Goal: Task Accomplishment & Management: Manage account settings

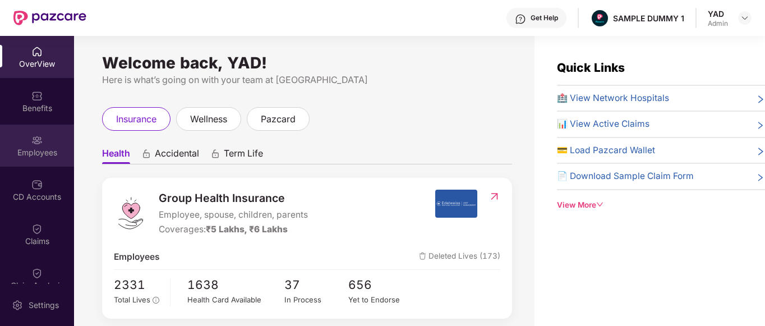
click at [40, 148] on div "Employees" at bounding box center [37, 152] width 74 height 11
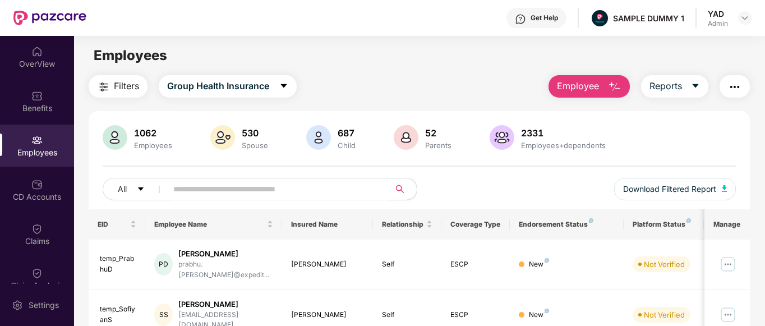
click at [587, 84] on span "Employee" at bounding box center [578, 86] width 42 height 14
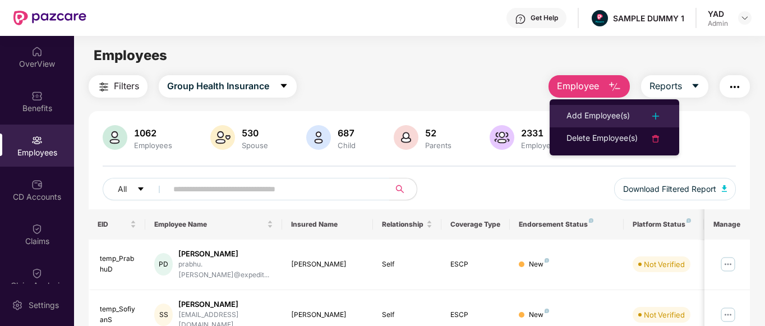
click at [595, 118] on div "Add Employee(s)" at bounding box center [597, 115] width 63 height 13
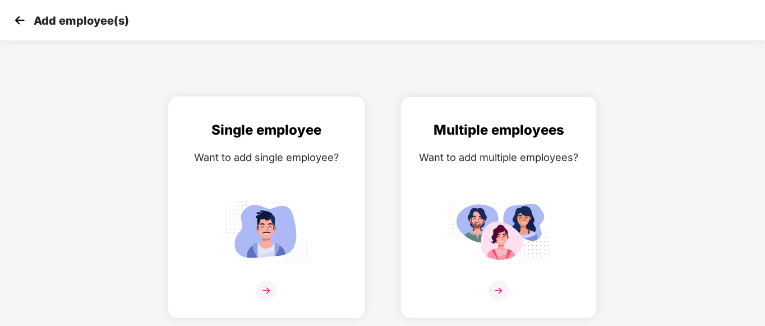
click at [234, 236] on img at bounding box center [266, 231] width 101 height 70
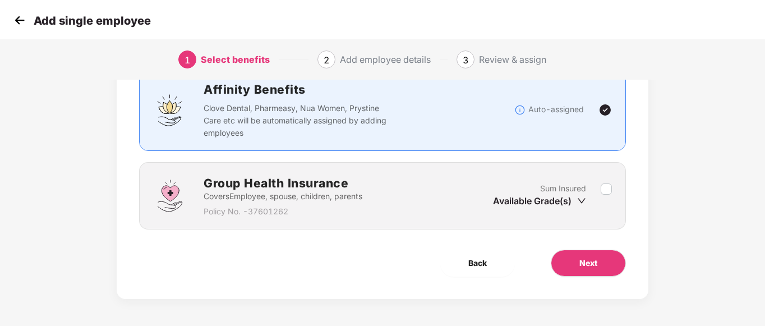
scroll to position [86, 0]
click at [600, 191] on div "Sum Insured Available Grade(s)" at bounding box center [547, 196] width 108 height 27
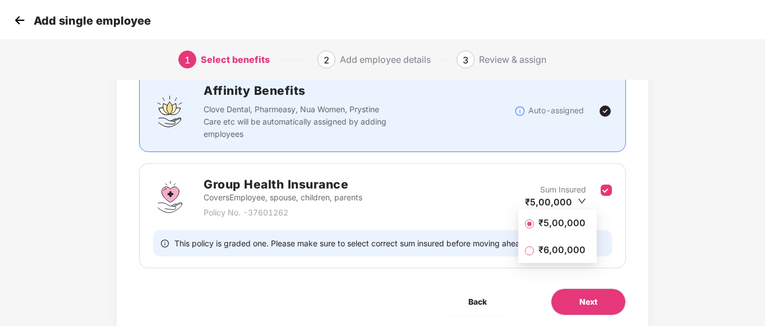
click at [557, 224] on span "₹5,00,000" at bounding box center [562, 222] width 56 height 12
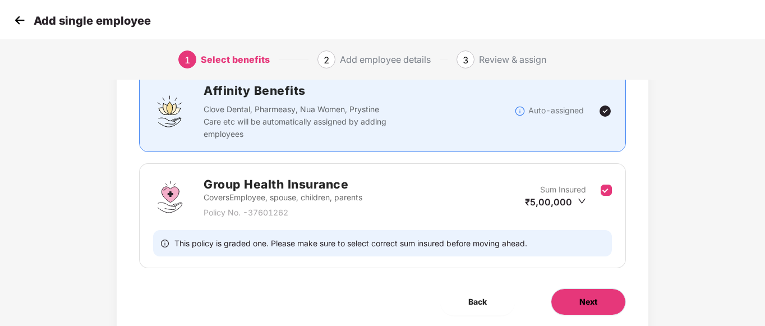
click at [595, 296] on span "Next" at bounding box center [588, 302] width 18 height 12
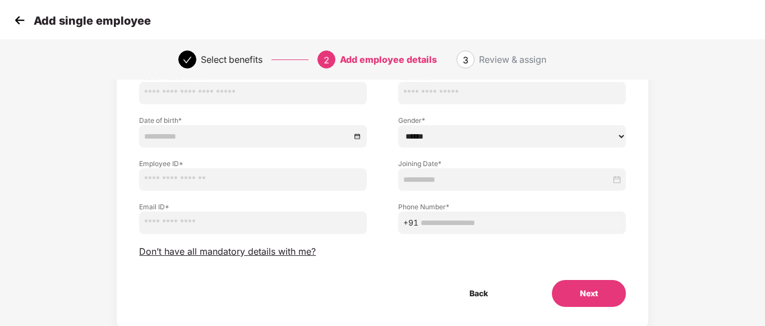
scroll to position [0, 0]
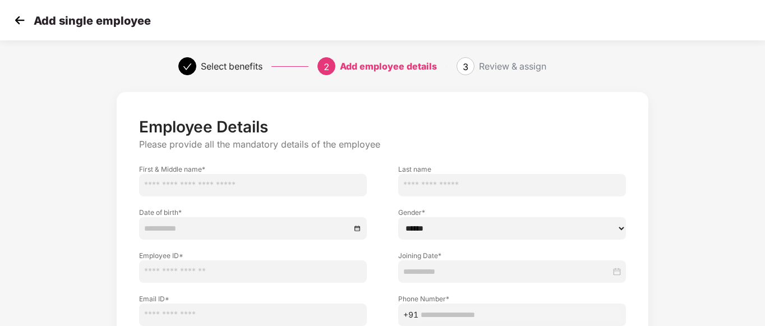
click at [18, 22] on img at bounding box center [19, 20] width 17 height 17
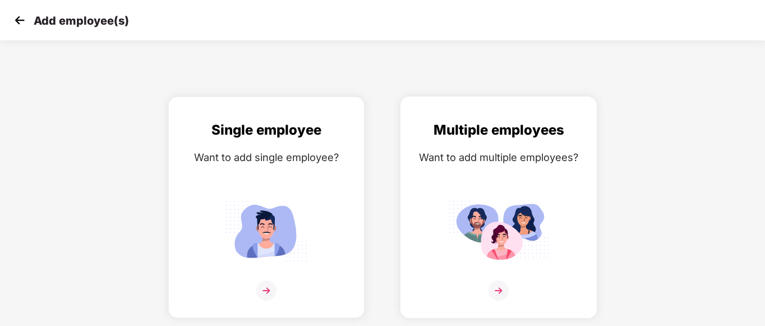
click at [485, 185] on div "Multiple employees Want to add multiple employees?" at bounding box center [498, 216] width 173 height 195
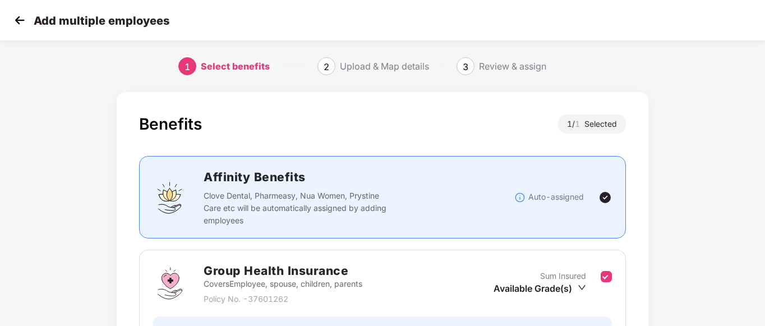
scroll to position [125, 0]
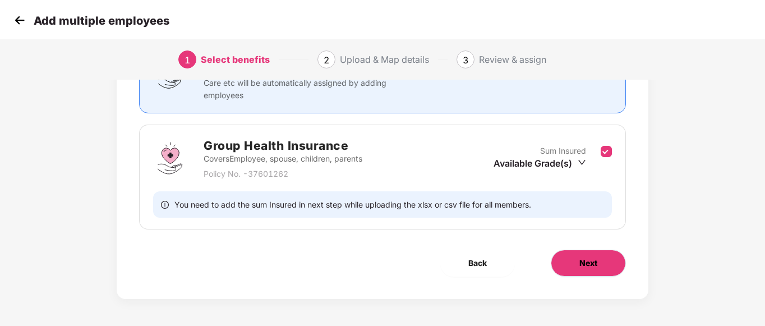
click at [577, 268] on button "Next" at bounding box center [588, 263] width 75 height 27
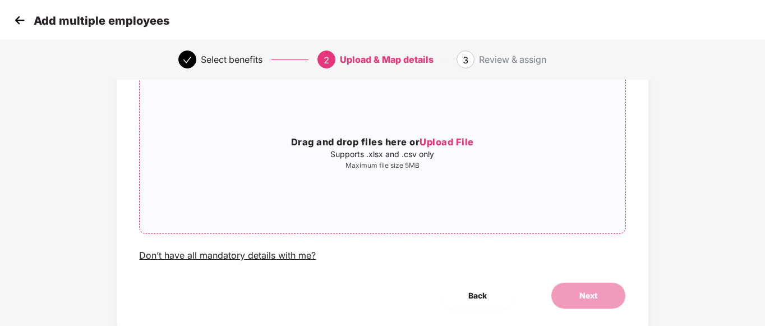
scroll to position [0, 0]
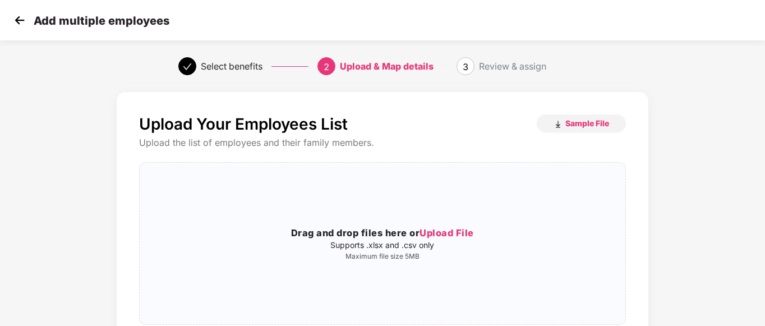
click at [19, 24] on img at bounding box center [19, 20] width 17 height 17
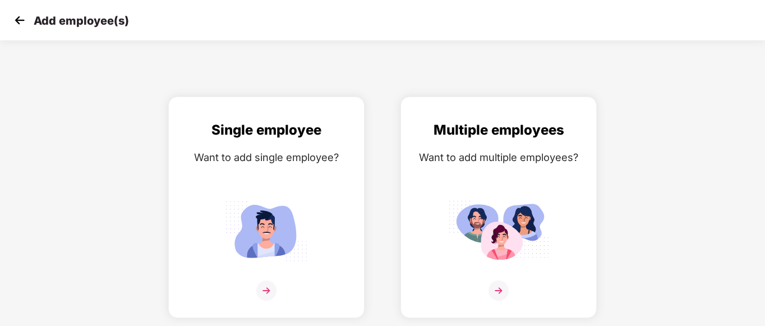
click at [13, 18] on img at bounding box center [19, 20] width 17 height 17
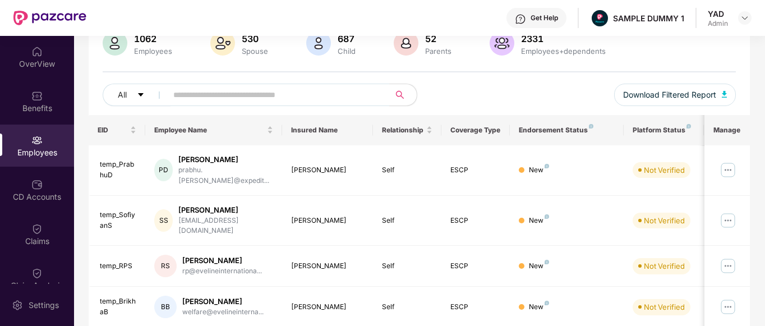
scroll to position [145, 0]
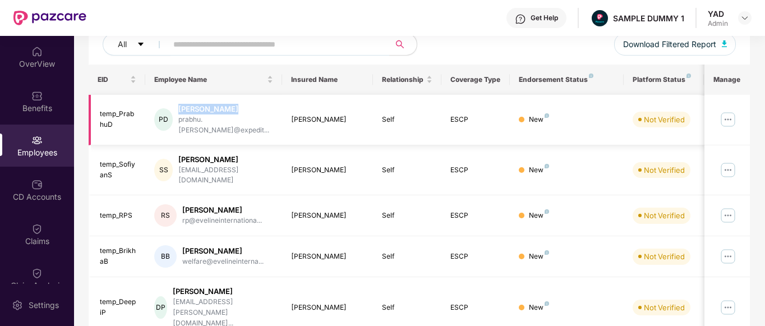
drag, startPoint x: 183, startPoint y: 111, endPoint x: 239, endPoint y: 112, distance: 55.5
click at [239, 112] on div "[PERSON_NAME]" at bounding box center [225, 109] width 95 height 11
click at [248, 110] on div "[PERSON_NAME]" at bounding box center [225, 109] width 95 height 11
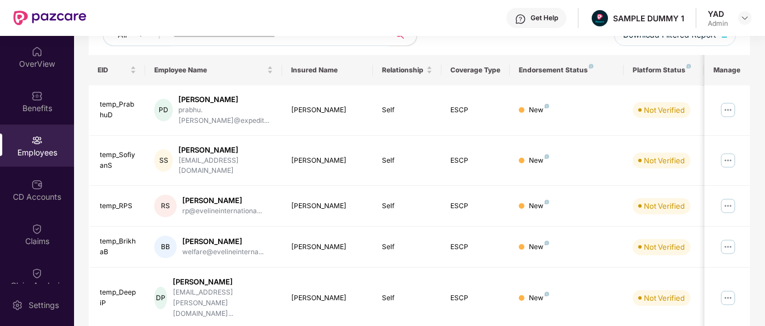
scroll to position [0, 0]
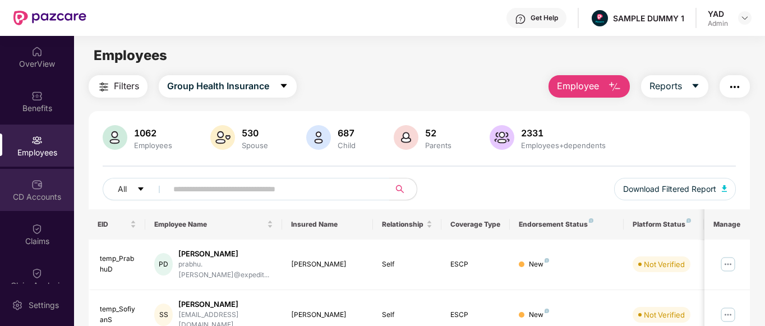
click at [34, 188] on img at bounding box center [36, 184] width 11 height 11
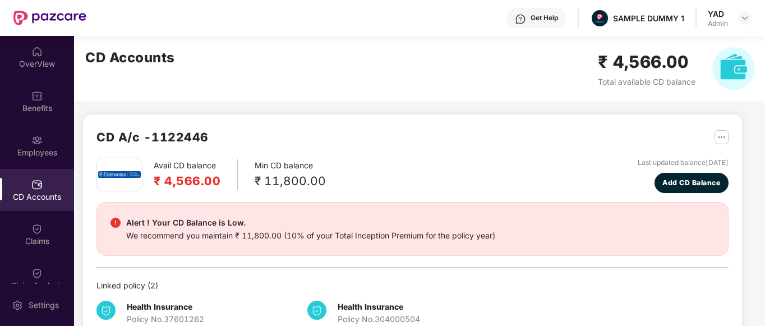
scroll to position [38, 0]
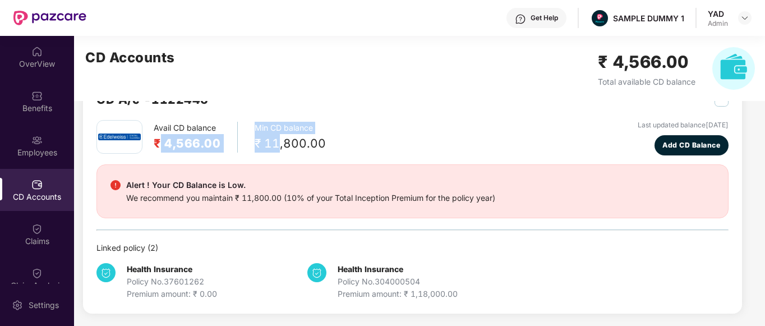
drag, startPoint x: 159, startPoint y: 145, endPoint x: 278, endPoint y: 144, distance: 118.9
click at [278, 144] on div "Avail CD balance ₹ 4,566.00 Min CD balance ₹ 11,800.00" at bounding box center [210, 137] width 229 height 34
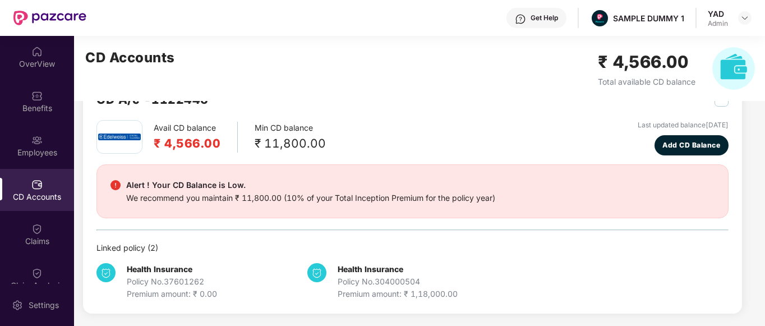
click at [381, 144] on div "Avail CD balance ₹ 4,566.00 Min CD balance ₹ 11,800.00 Last updated balance [DA…" at bounding box center [412, 137] width 632 height 35
drag, startPoint x: 254, startPoint y: 127, endPoint x: 344, endPoint y: 144, distance: 92.0
click at [344, 144] on div "Avail CD balance ₹ 4,566.00 Min CD balance ₹ 11,800.00 Last updated balance [DA…" at bounding box center [412, 137] width 632 height 35
click at [344, 151] on div "Avail CD balance ₹ 4,566.00 Min CD balance ₹ 11,800.00 Last updated balance [DA…" at bounding box center [412, 137] width 632 height 35
drag, startPoint x: 287, startPoint y: 196, endPoint x: 554, endPoint y: 208, distance: 267.2
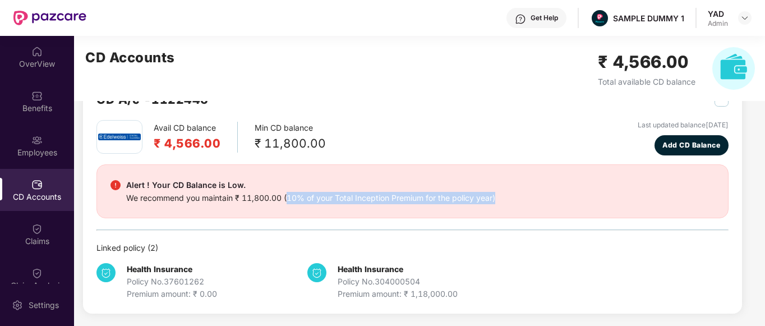
click at [554, 208] on div "Alert ! Your CD Balance is Low. We recommend you maintain ₹ 11,800.00 (10% of y…" at bounding box center [412, 191] width 632 height 54
click at [512, 182] on div "Alert ! Your CD Balance is Low. We recommend you maintain ₹ 11,800.00 (10% of y…" at bounding box center [412, 191] width 604 height 26
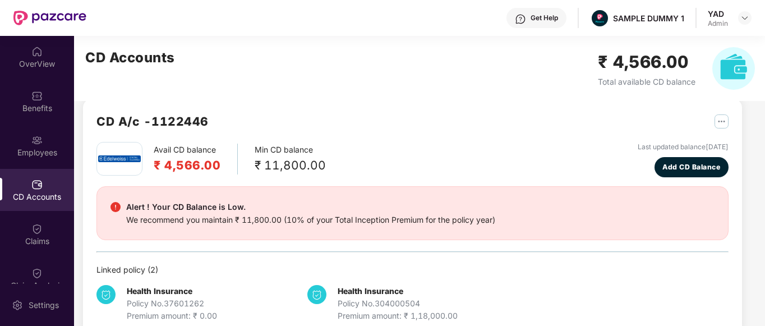
scroll to position [15, 0]
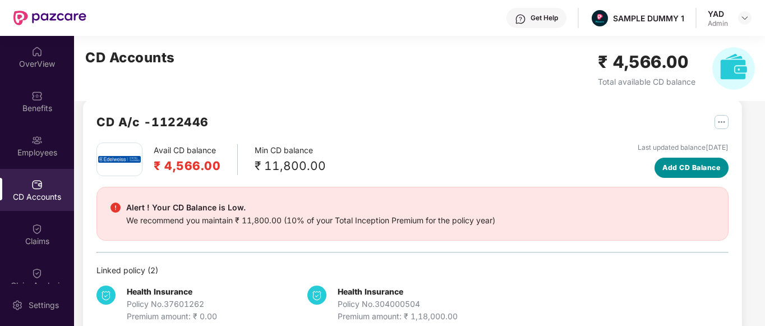
click at [688, 172] on span "Add CD Balance" at bounding box center [691, 167] width 58 height 11
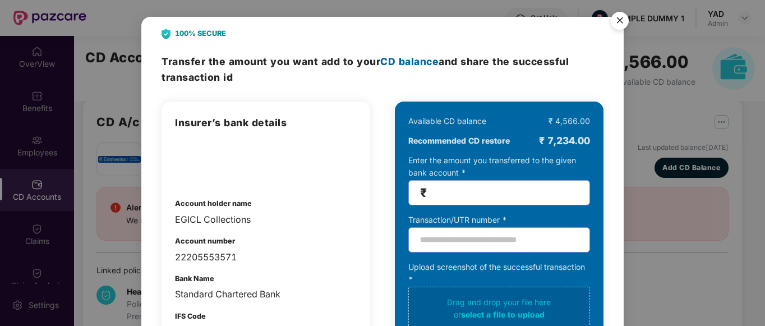
scroll to position [71, 0]
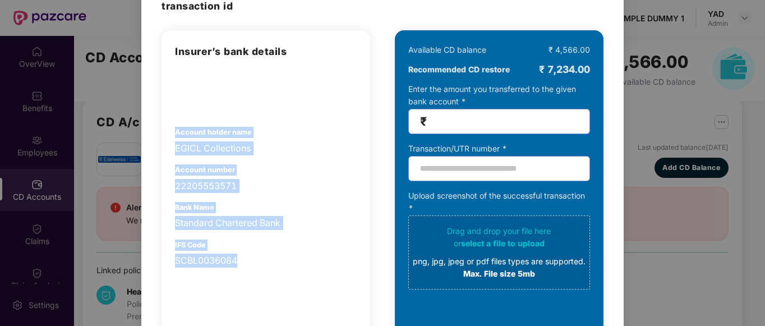
drag, startPoint x: 173, startPoint y: 132, endPoint x: 261, endPoint y: 255, distance: 151.0
click at [261, 255] on div "Insurer’s bank details Account holder name EGICL Collections Account number 222…" at bounding box center [266, 209] width 209 height 359
click at [309, 174] on div "Account number 22205553571" at bounding box center [266, 178] width 182 height 29
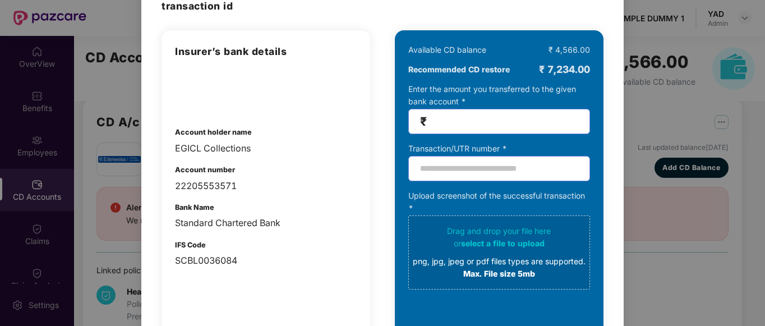
scroll to position [0, 0]
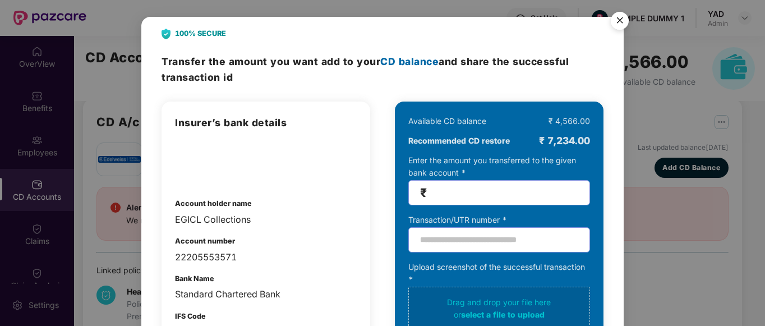
click at [623, 16] on img "Close" at bounding box center [619, 22] width 31 height 31
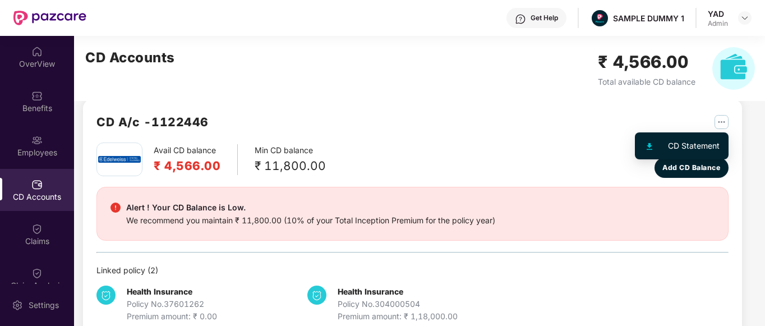
click at [721, 123] on img "button" at bounding box center [722, 122] width 14 height 14
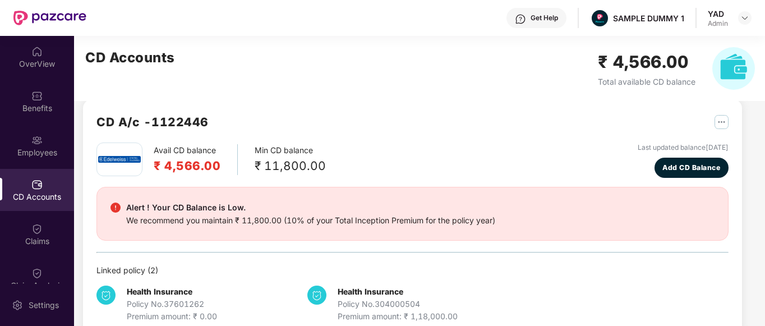
click at [450, 146] on div "Avail CD balance ₹ 4,566.00 Min CD balance ₹ 11,800.00 Last updated balance [DA…" at bounding box center [412, 159] width 632 height 35
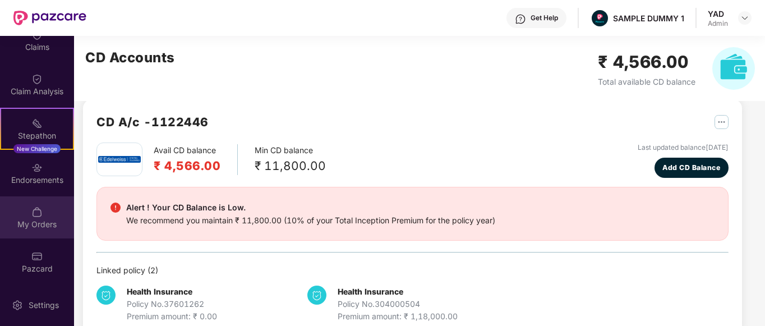
click at [36, 205] on div at bounding box center [36, 210] width 11 height 11
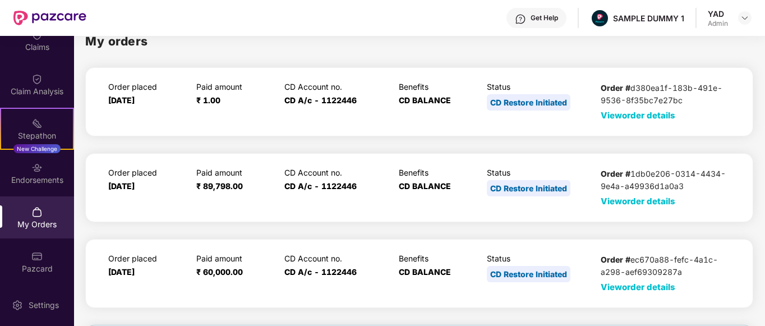
scroll to position [59, 0]
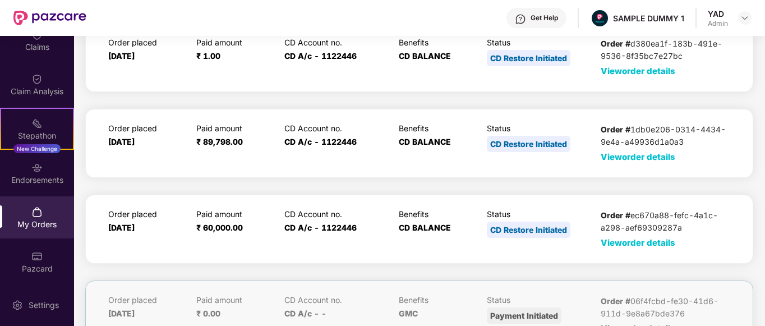
click at [613, 157] on span "View order details" at bounding box center [638, 156] width 75 height 11
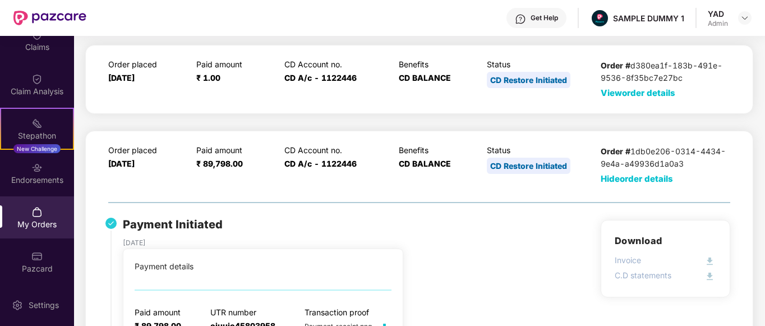
scroll to position [0, 0]
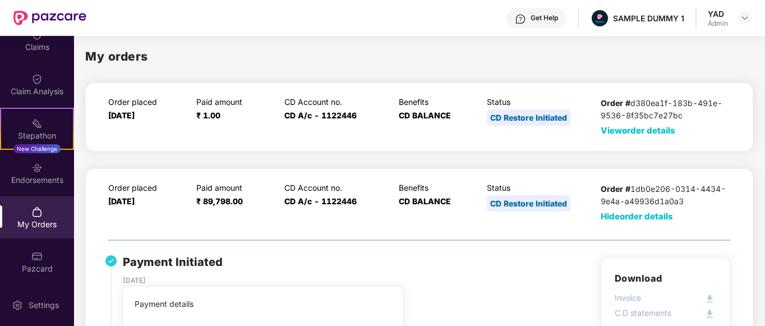
click at [625, 220] on span "Hide order details" at bounding box center [637, 216] width 72 height 11
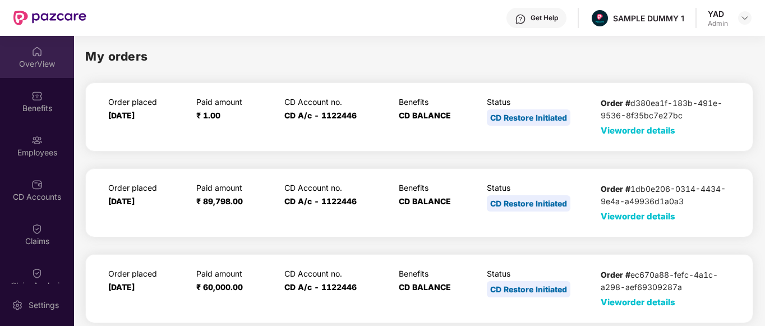
click at [38, 54] on img at bounding box center [36, 51] width 11 height 11
